Goal: Complete application form: Complete application form

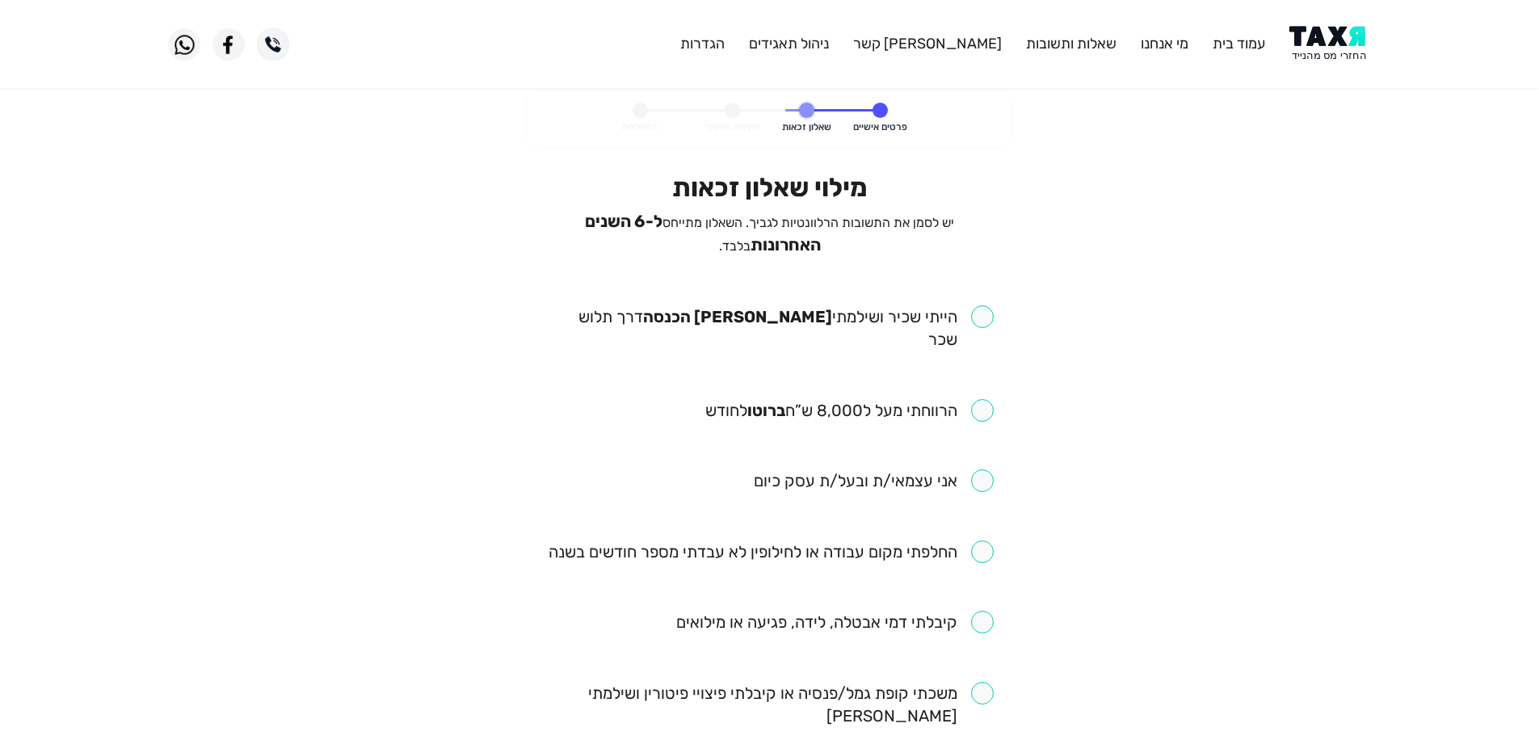
click at [977, 399] on input "checkbox" at bounding box center [849, 410] width 288 height 23
checkbox input "true"
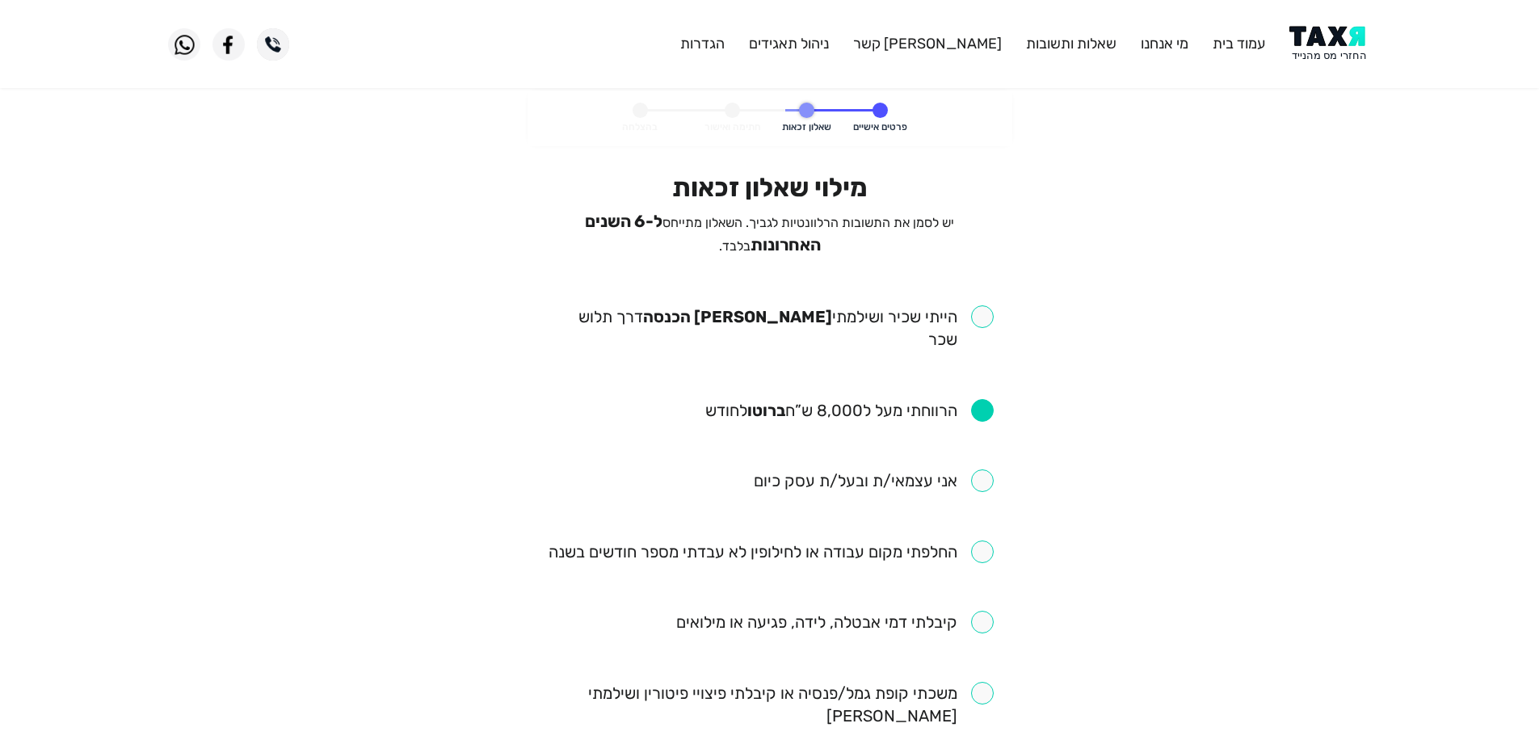
click at [982, 317] on input "checkbox" at bounding box center [769, 327] width 447 height 45
checkbox input "true"
click at [981, 540] on input "checkbox" at bounding box center [770, 551] width 445 height 23
checkbox input "true"
click at [978, 611] on input "checkbox" at bounding box center [834, 622] width 317 height 23
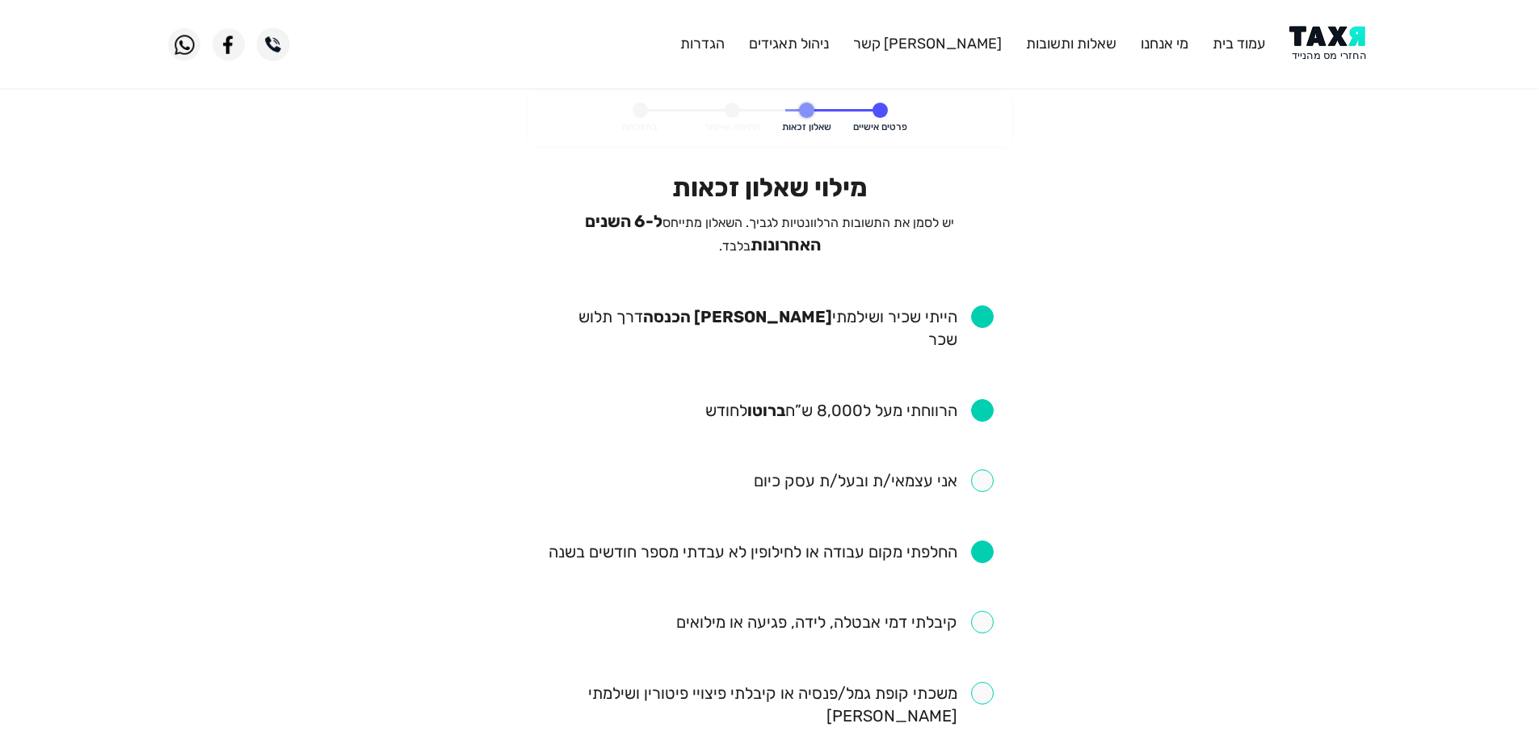
checkbox input "true"
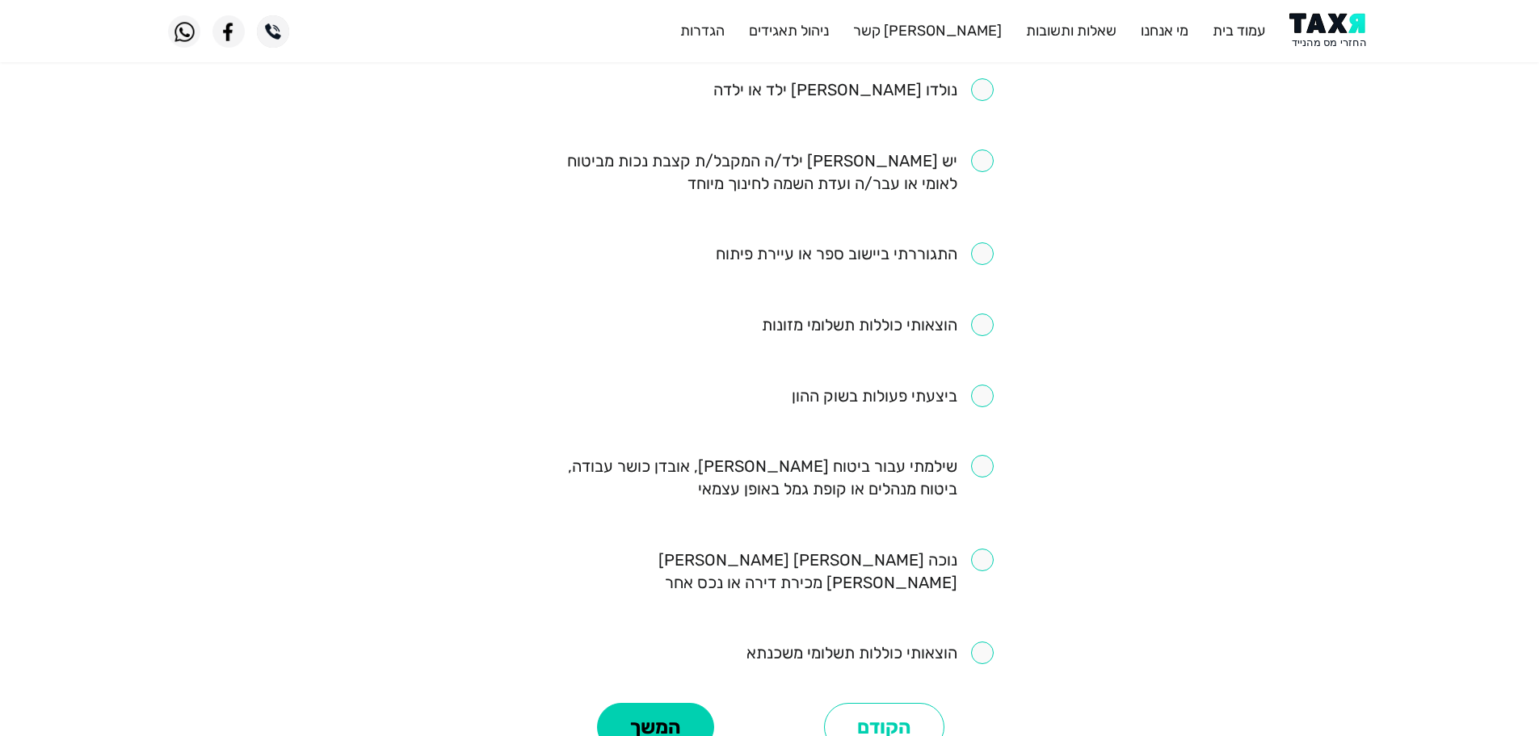
scroll to position [808, 0]
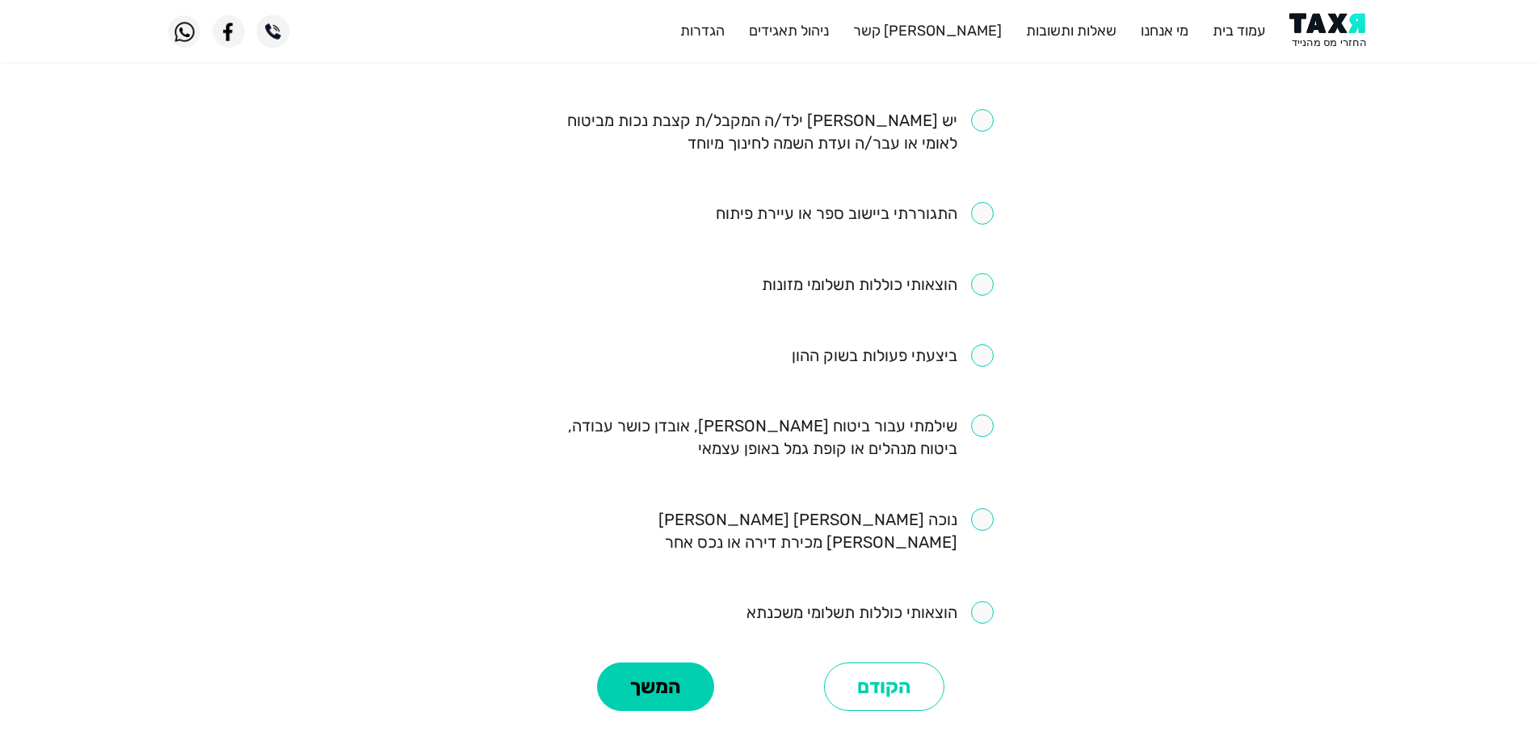
click at [975, 414] on input "checkbox" at bounding box center [769, 436] width 447 height 45
checkbox input "true"
click at [666, 662] on button "המשך" at bounding box center [655, 686] width 117 height 48
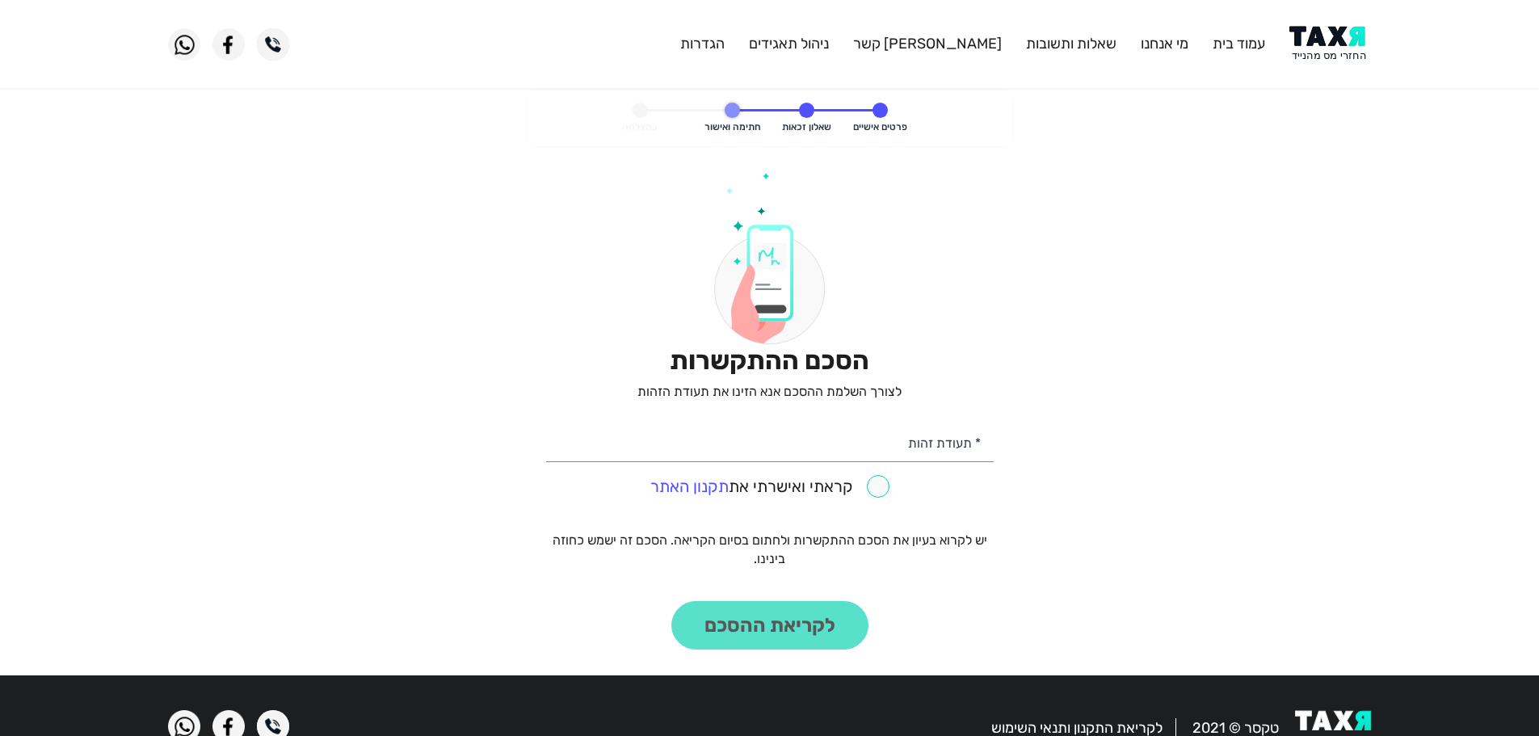
click at [1332, 34] on img at bounding box center [1330, 44] width 82 height 36
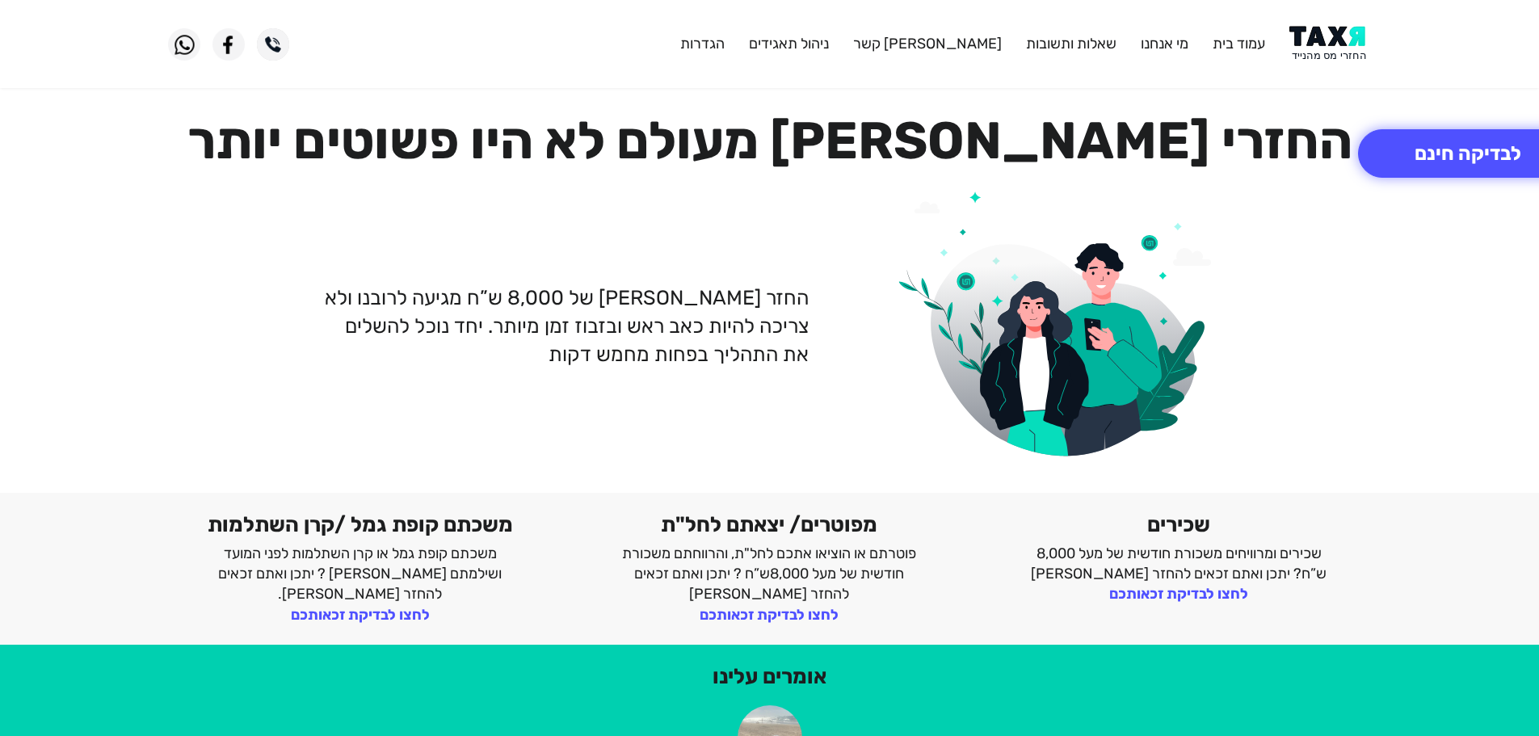
click at [1326, 41] on img at bounding box center [1330, 44] width 82 height 36
click at [1323, 32] on img at bounding box center [1330, 44] width 82 height 36
click at [1413, 139] on button "לבדיקה חינם" at bounding box center [1468, 153] width 220 height 48
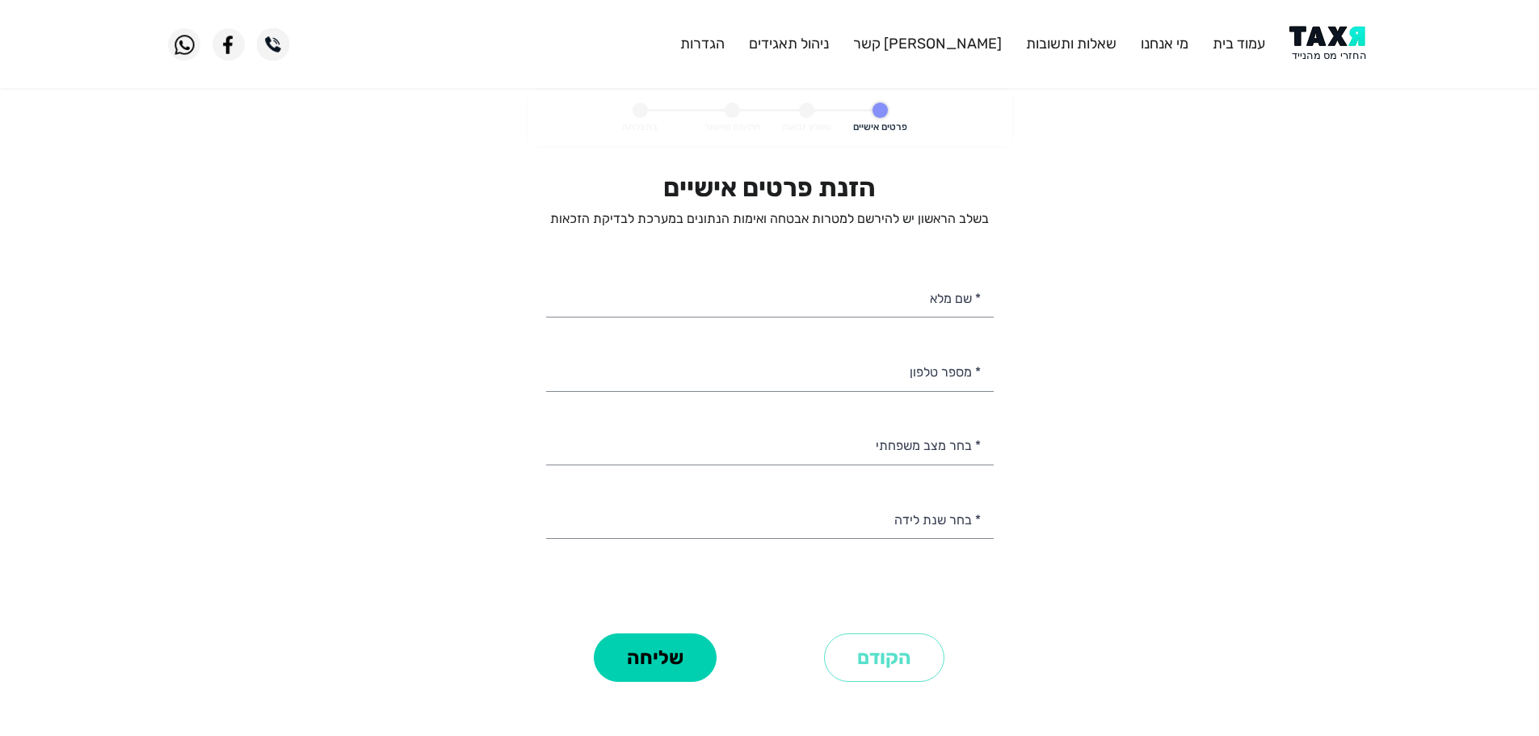
select select
click at [903, 298] on input "* שם מלא" at bounding box center [769, 296] width 447 height 41
paste input "מיכאל שפייר"
type input "מיכאל שפייר"
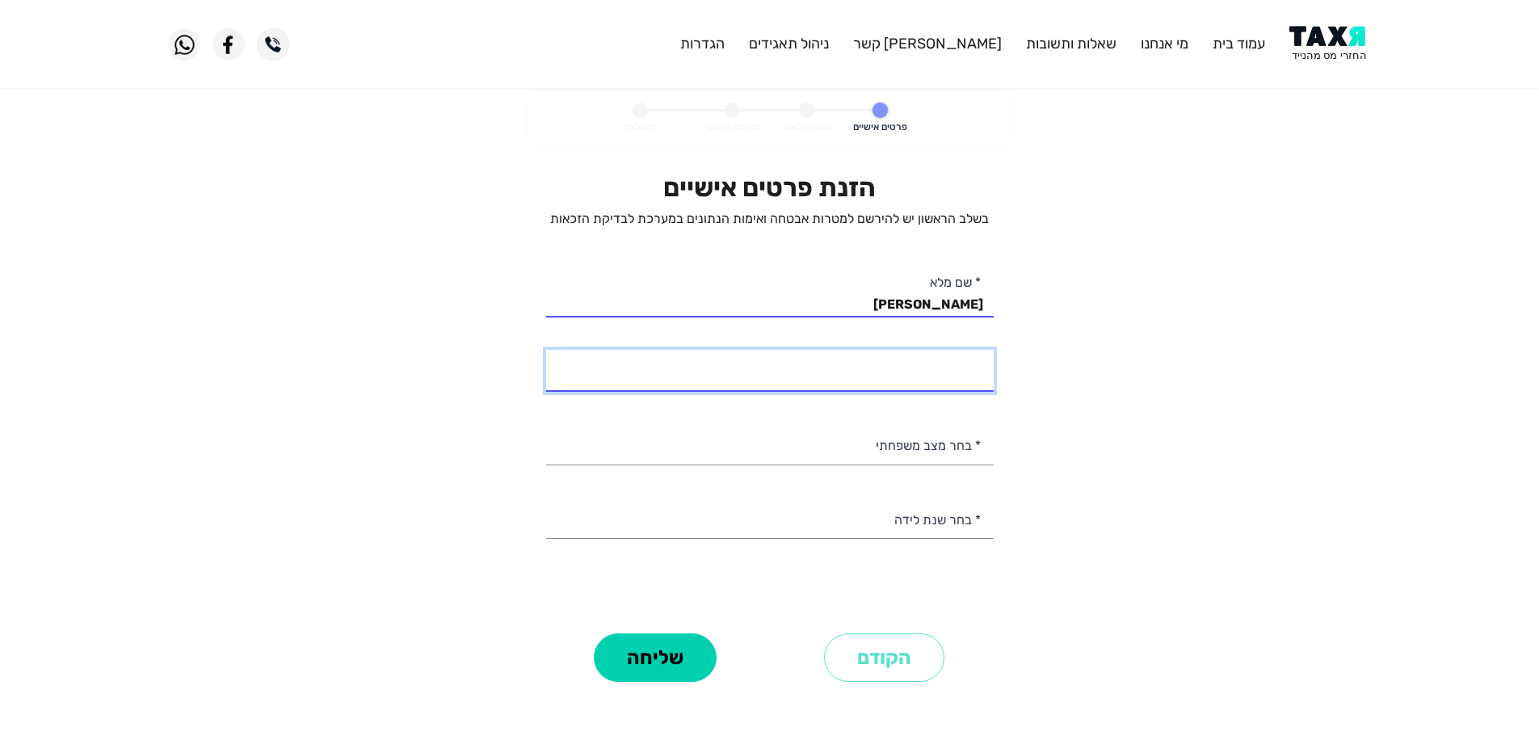
click at [965, 380] on input "* מספר טלפון" at bounding box center [769, 370] width 447 height 41
type input "050-7225254"
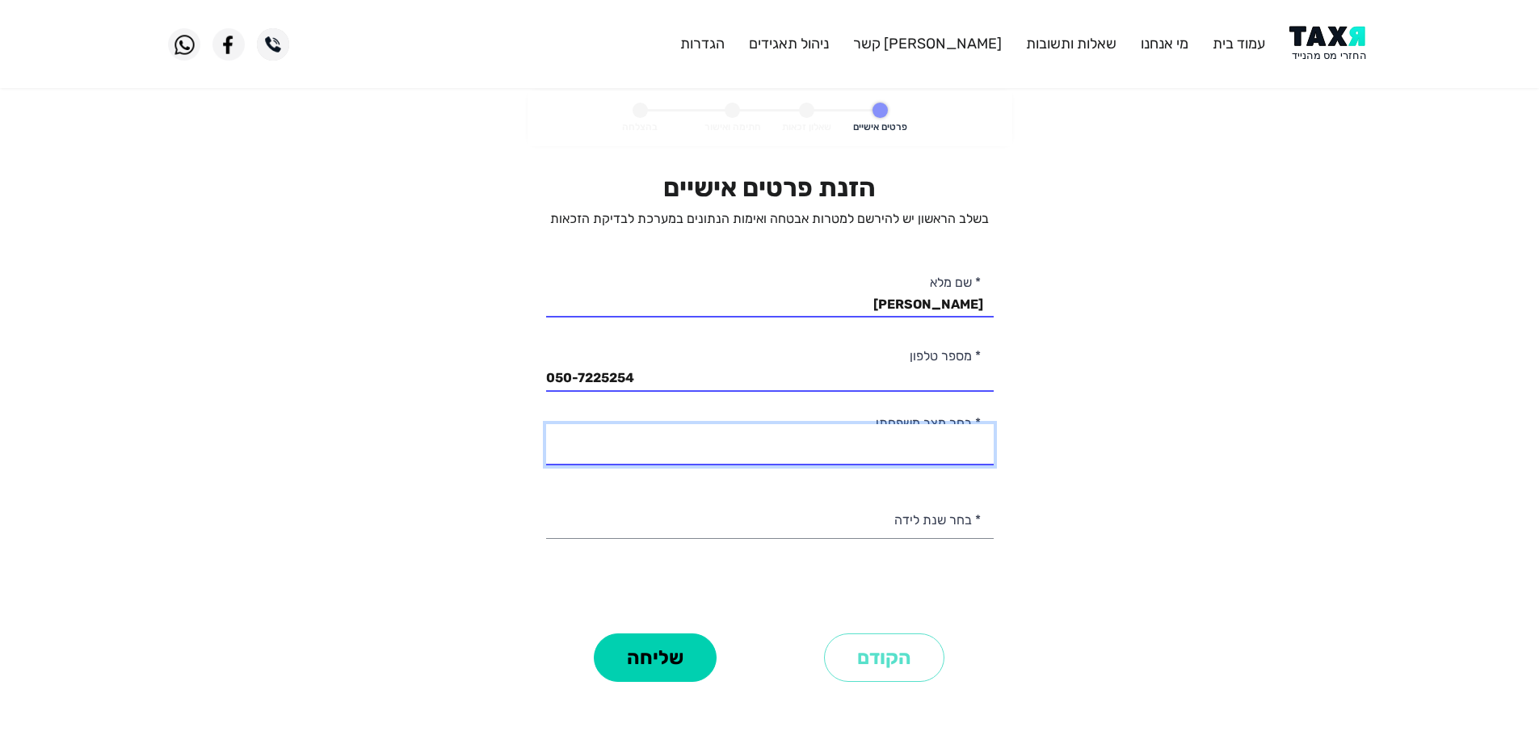
click at [934, 433] on select "רווק/ה נשוי/אה גרוש/ה אלמן/נה" at bounding box center [769, 444] width 447 height 41
select select "1: Single"
click at [546, 424] on select "רווק/ה נשוי/אה גרוש/ה אלמן/נה" at bounding box center [769, 444] width 447 height 41
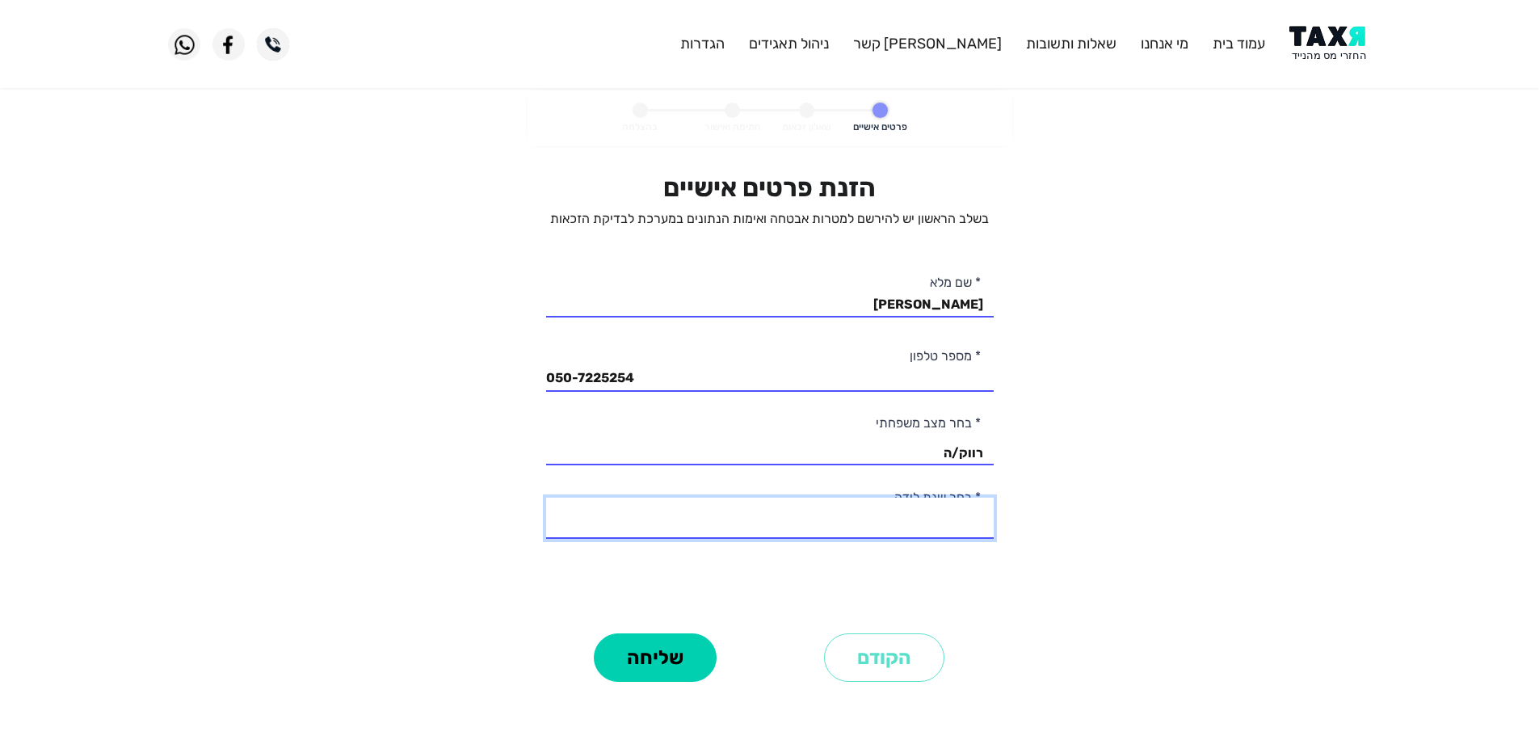
click at [955, 527] on select "2003 2002 2001 2000 1999 1998 1997 1996 1995 1994 1993 1992 1991 1990 1989 1988…" at bounding box center [769, 518] width 447 height 41
select select "14: 1990"
click at [546, 498] on select "2003 2002 2001 2000 1999 1998 1997 1996 1995 1994 1993 1992 1991 1990 1989 1988…" at bounding box center [769, 518] width 447 height 41
click at [680, 652] on button "שליחה" at bounding box center [655, 657] width 123 height 48
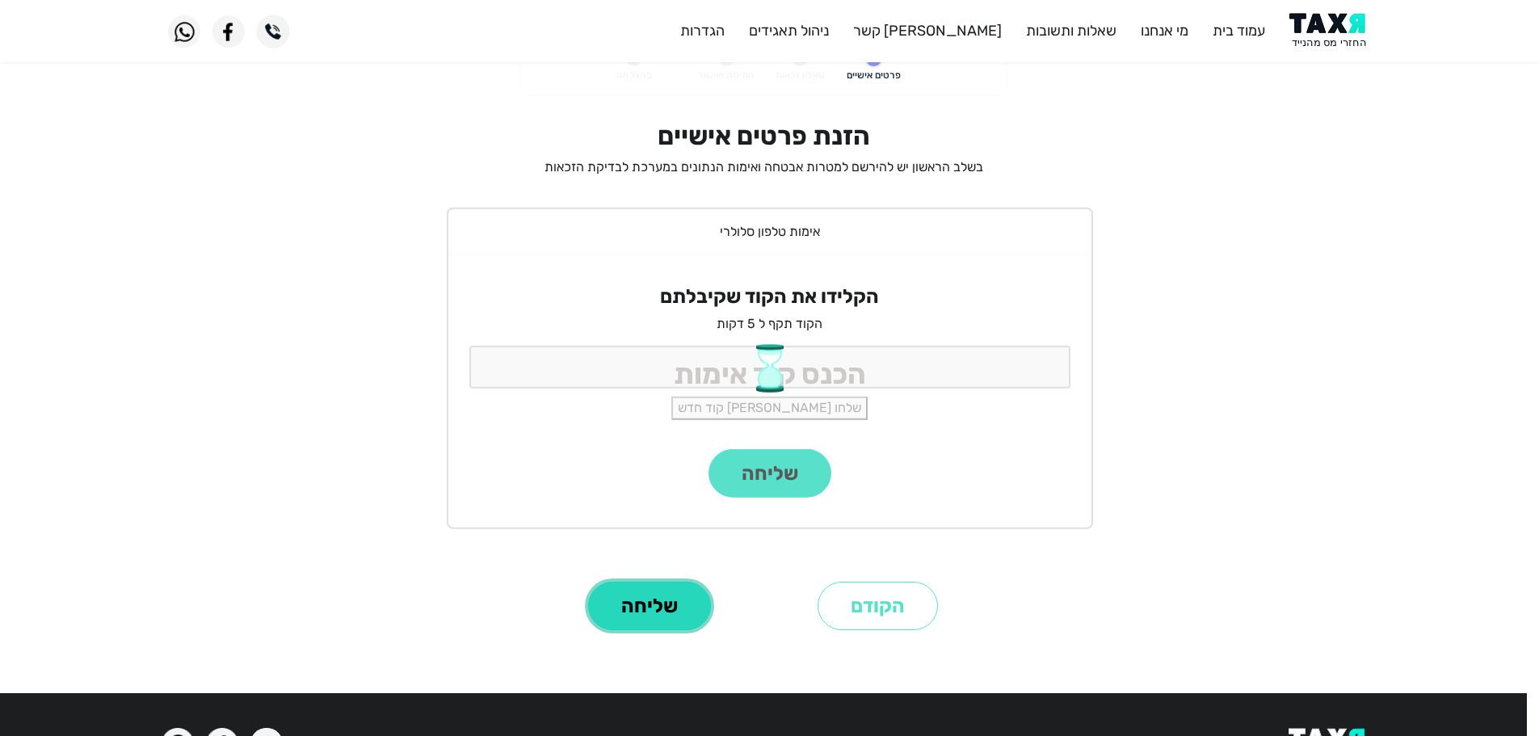
scroll to position [81, 0]
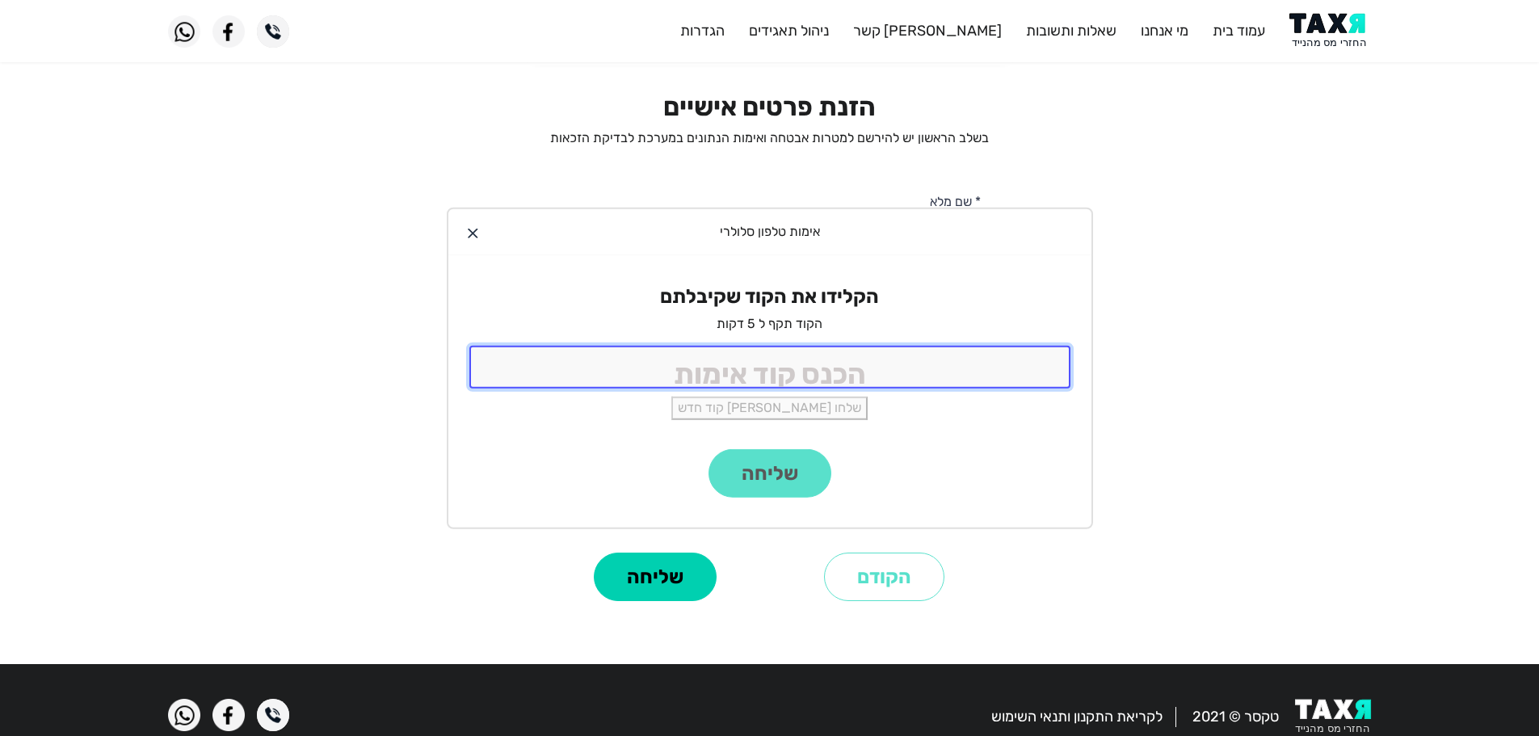
click at [984, 364] on input "tel" at bounding box center [769, 367] width 601 height 43
type input "9988"
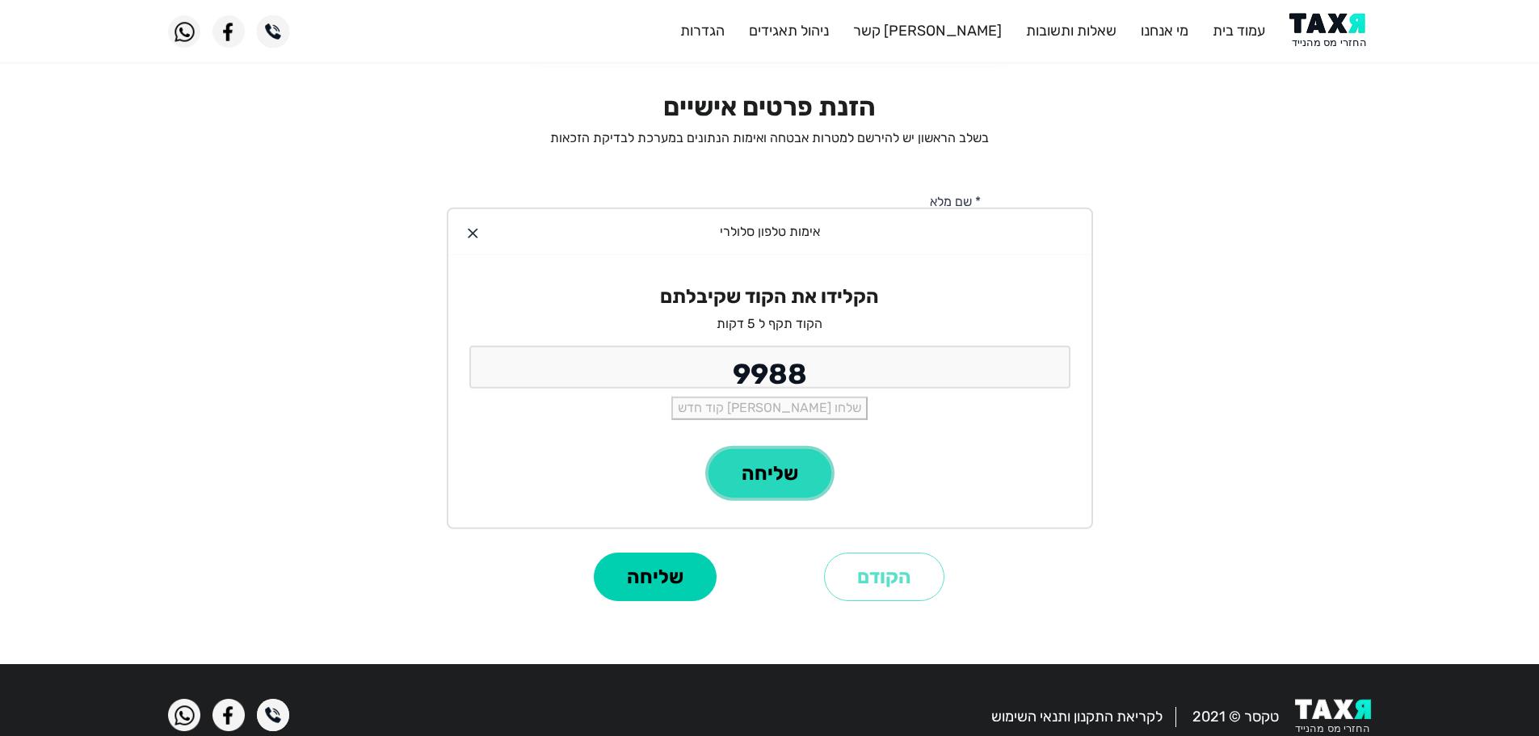
click at [771, 485] on button "שליחה" at bounding box center [769, 473] width 123 height 48
